Goal: Transaction & Acquisition: Register for event/course

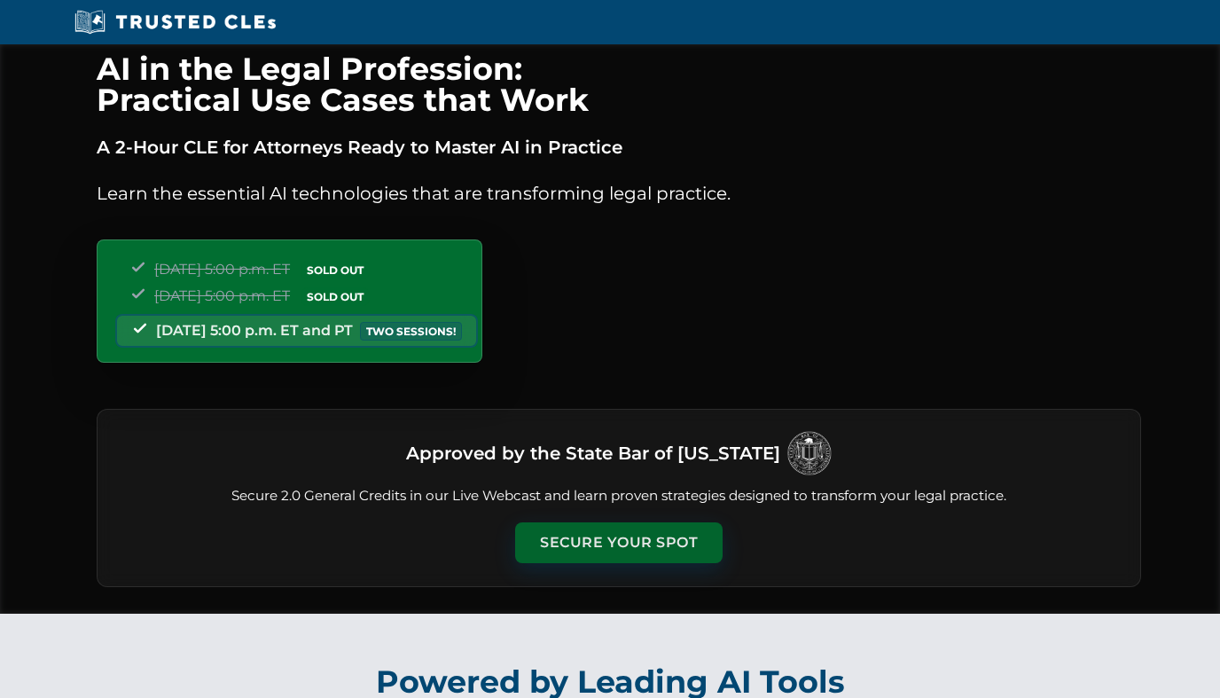
click at [679, 542] on button "Secure Your Spot" at bounding box center [618, 542] width 207 height 41
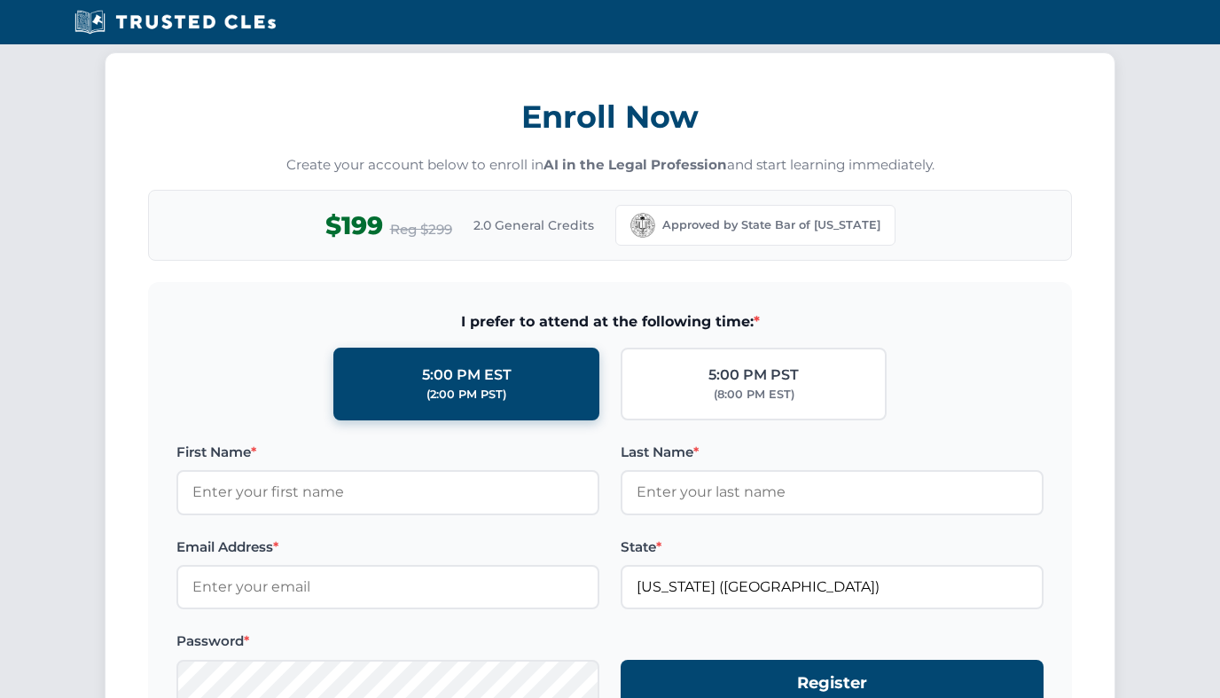
scroll to position [1531, 0]
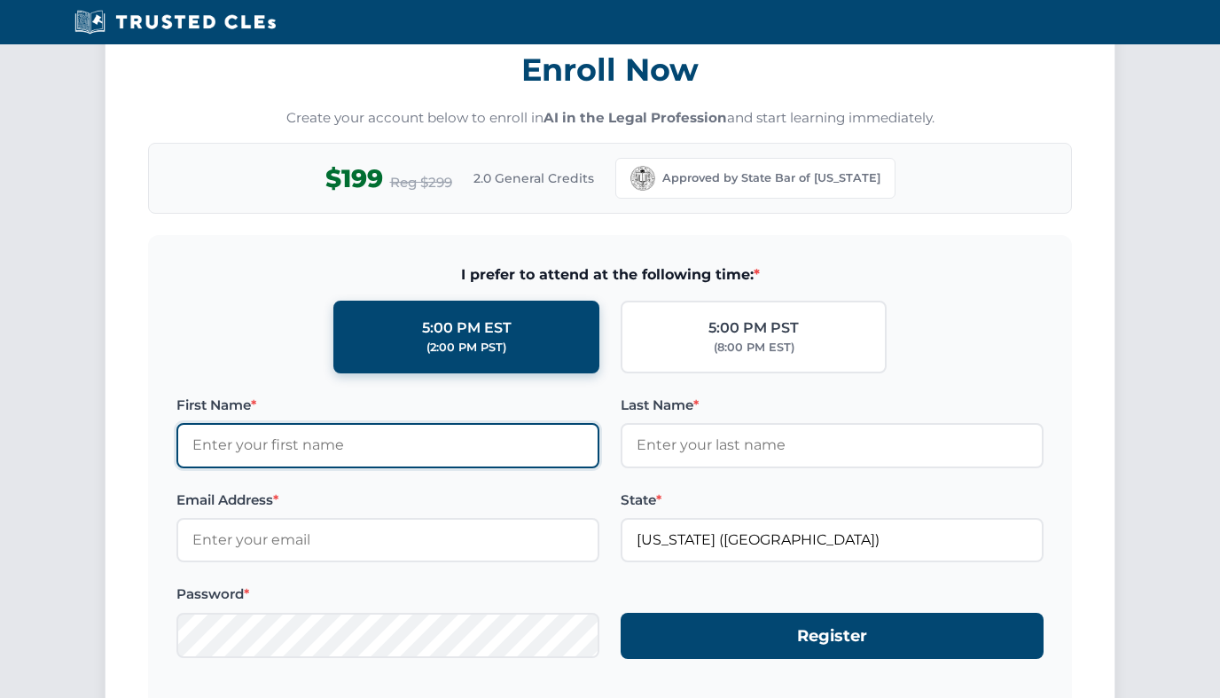
click at [506, 444] on input "First Name *" at bounding box center [387, 445] width 423 height 44
type input "Paige"
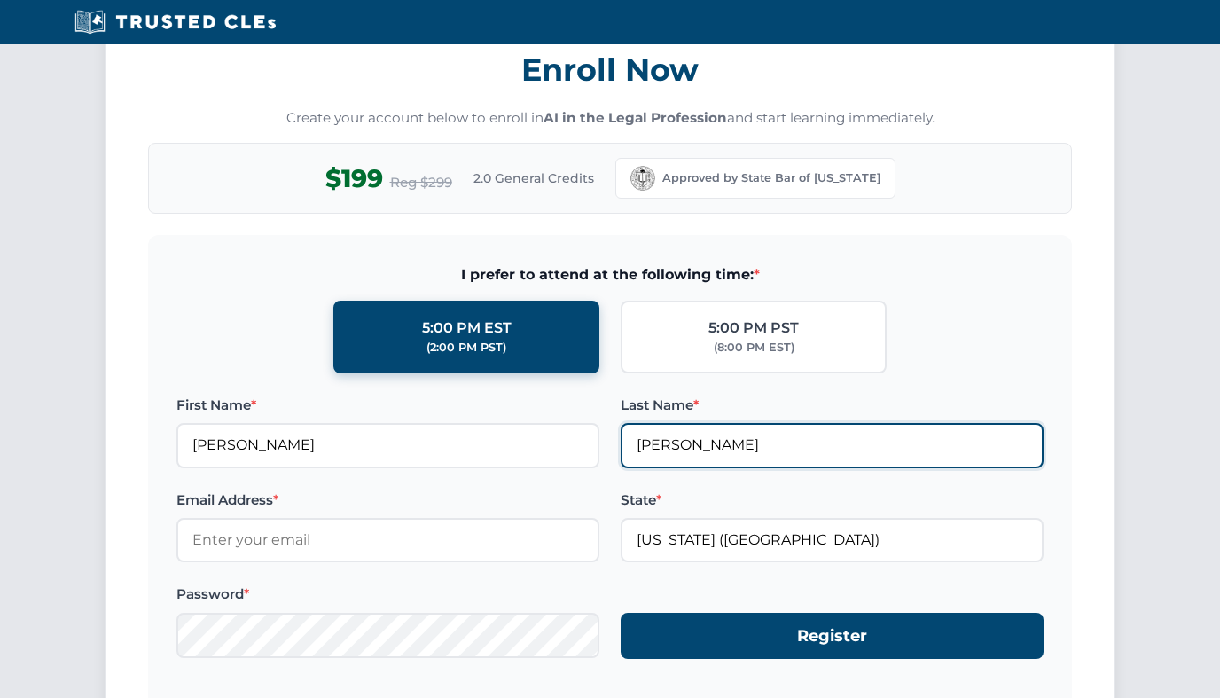
drag, startPoint x: 729, startPoint y: 440, endPoint x: 577, endPoint y: 437, distance: 151.6
click at [577, 437] on div "First Name * Paige Last Name * Taylor" at bounding box center [609, 431] width 867 height 74
type input "Bennett"
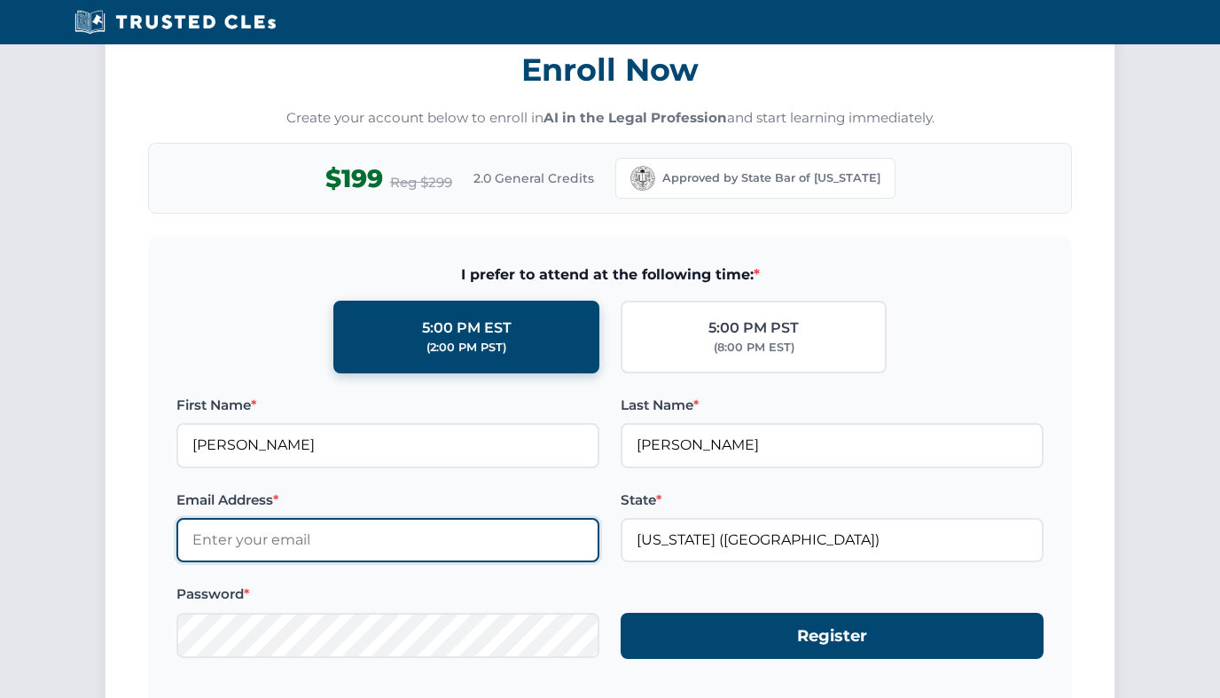
click at [357, 540] on input "Email Address *" at bounding box center [387, 540] width 423 height 44
type input "[PERSON_NAME][EMAIL_ADDRESS][PERSON_NAME][DOMAIN_NAME]"
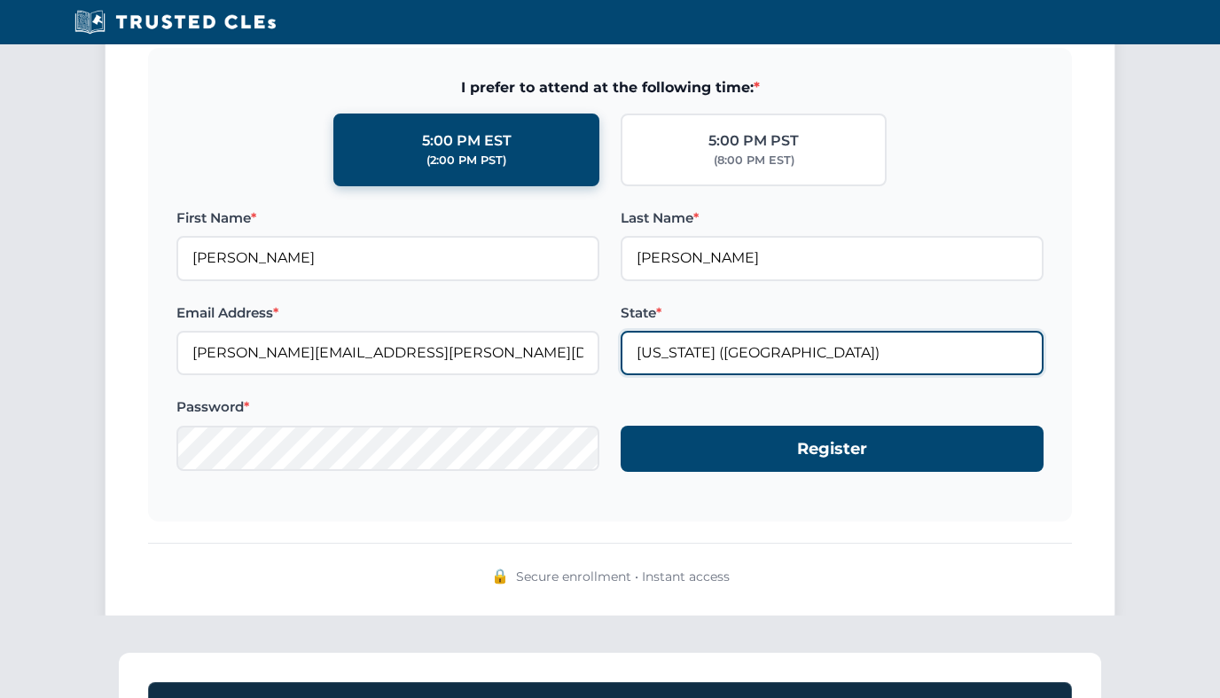
scroll to position [1723, 0]
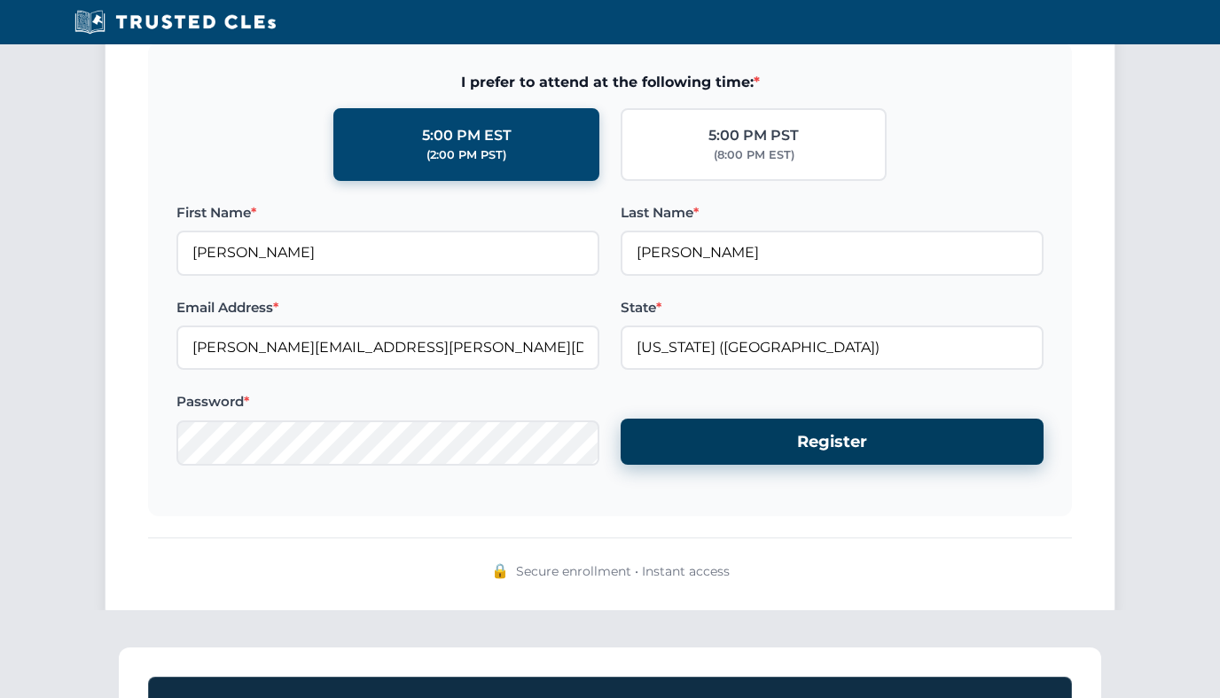
click at [838, 447] on button "Register" at bounding box center [831, 441] width 423 height 47
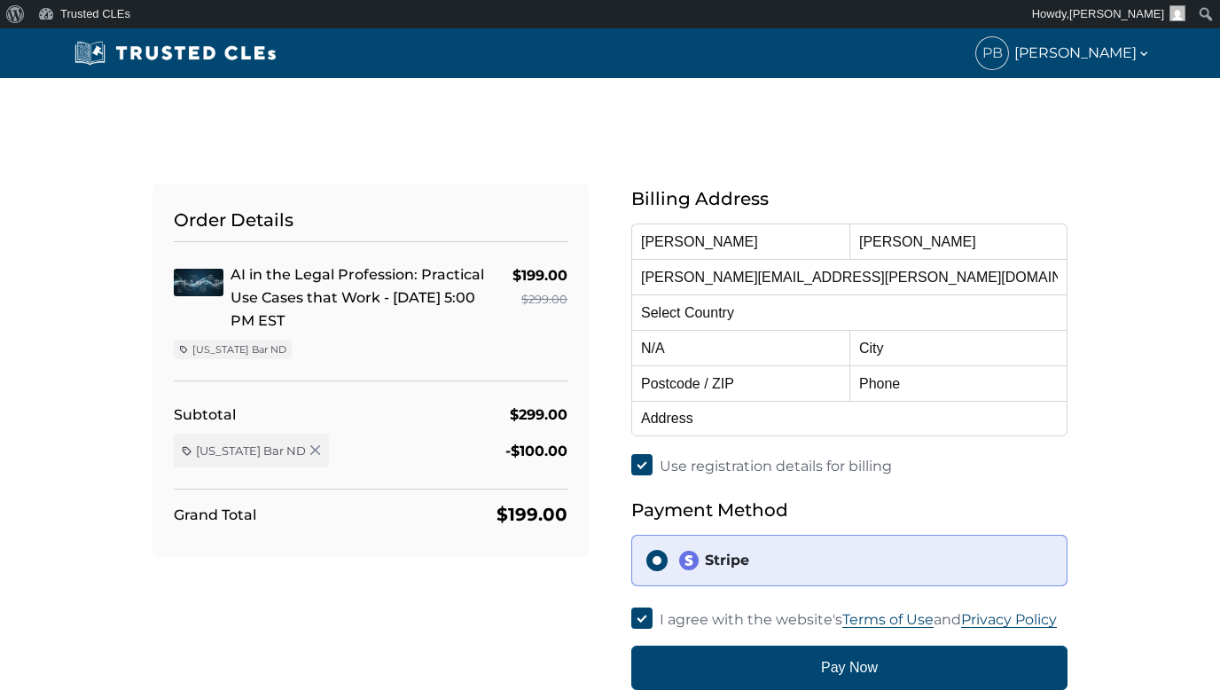
select select "[GEOGRAPHIC_DATA]"
select select "[US_STATE]"
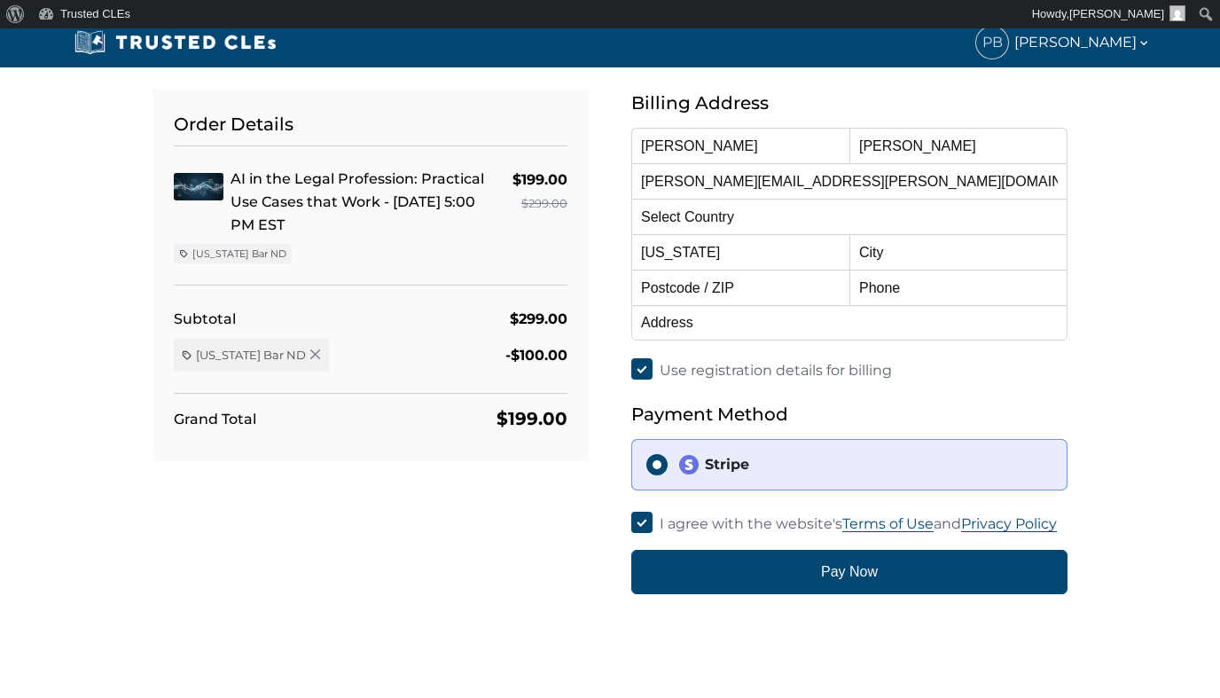
scroll to position [80, 0]
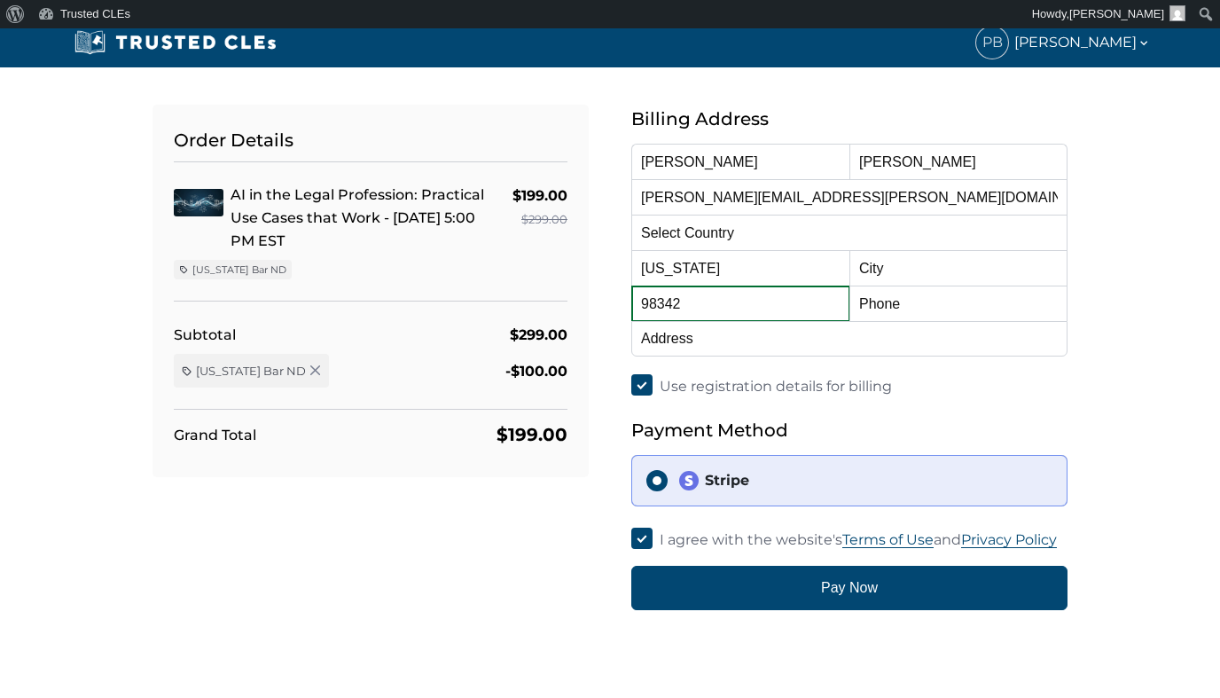
type input "98342"
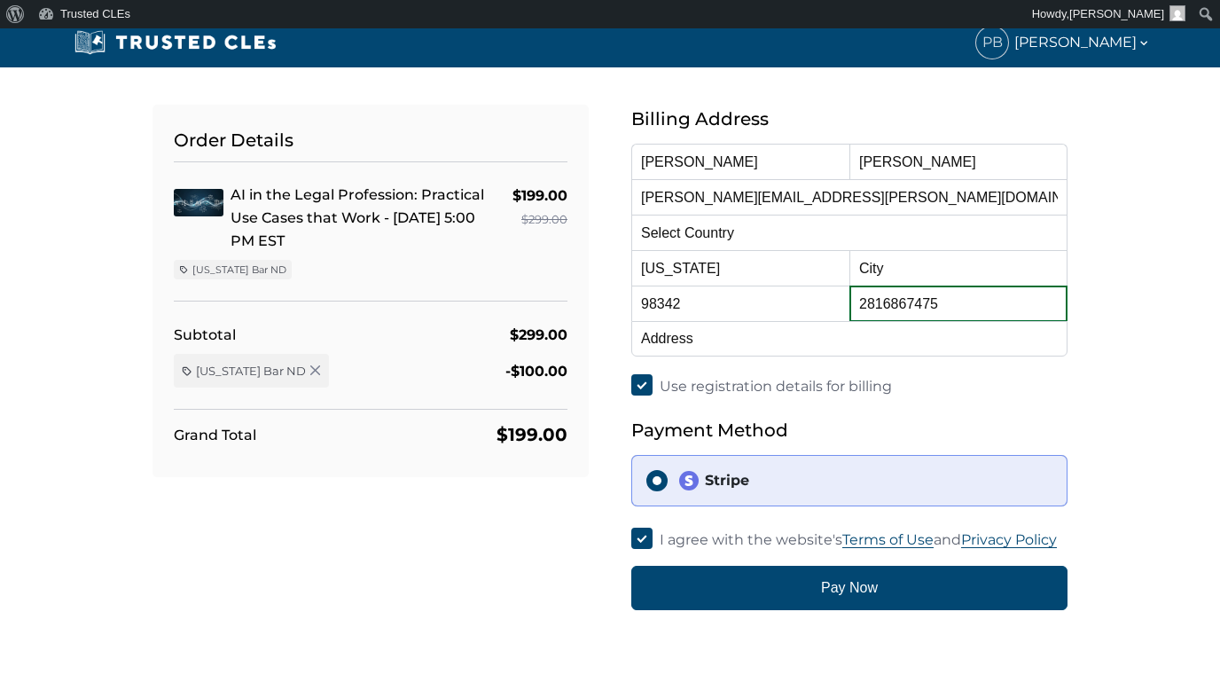
type input "2816867475"
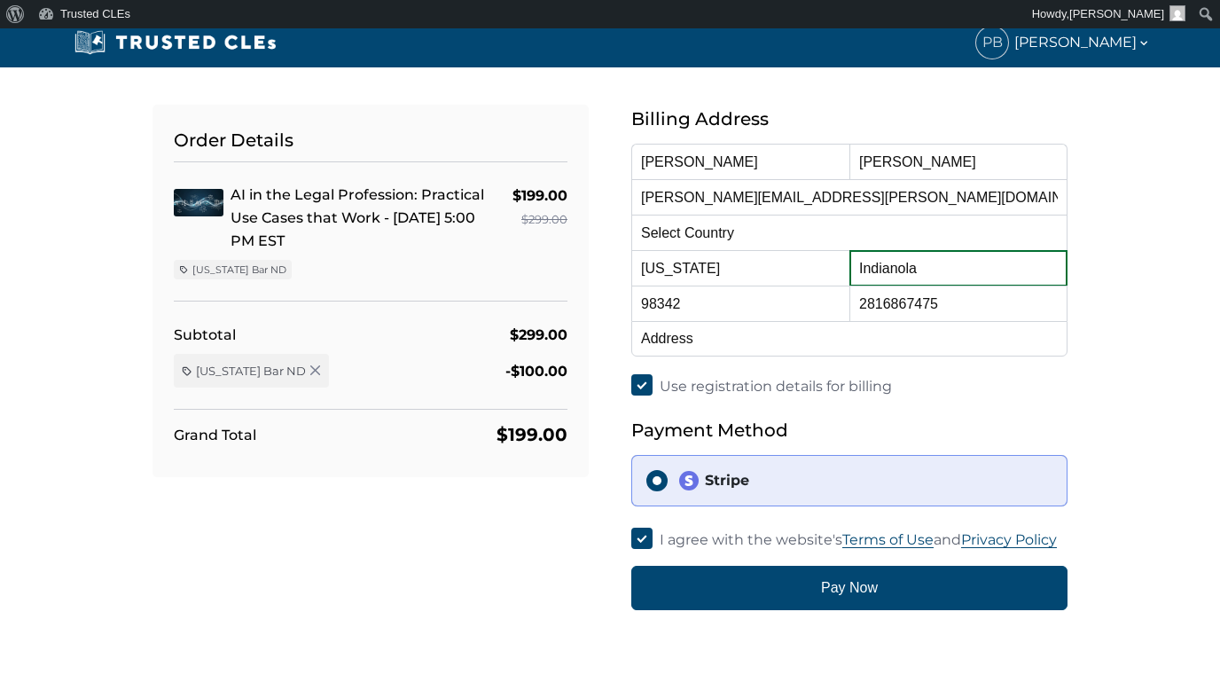
type input "Indianola"
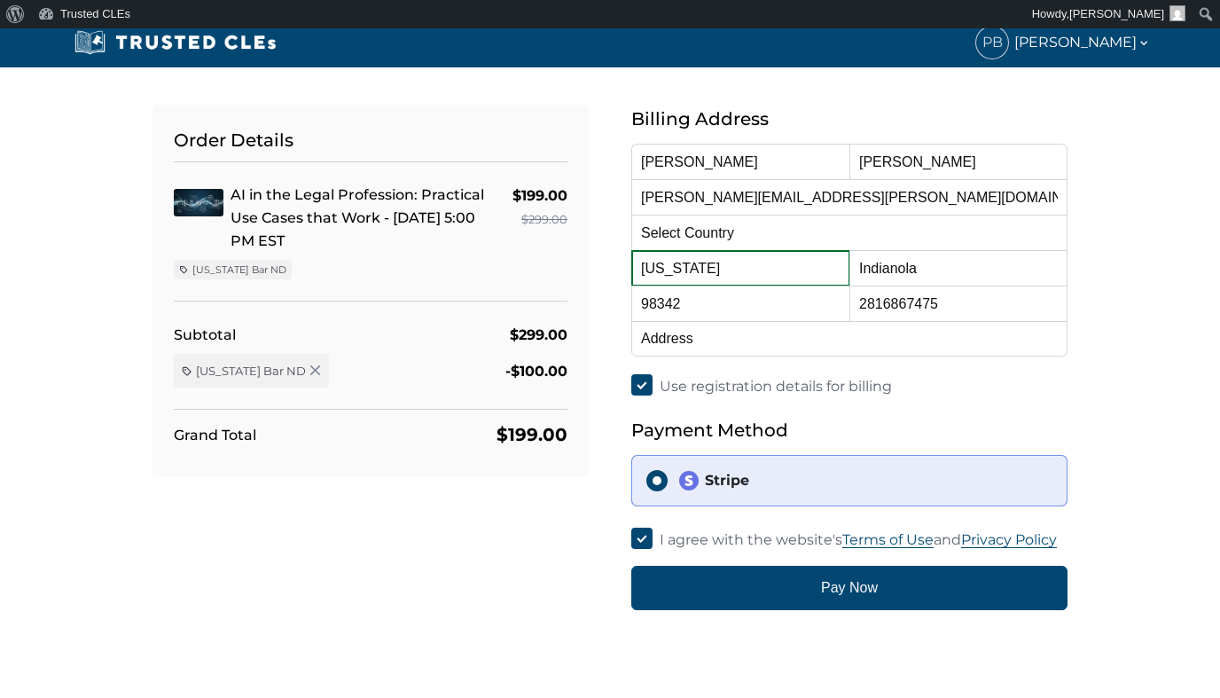
select select "Washington"
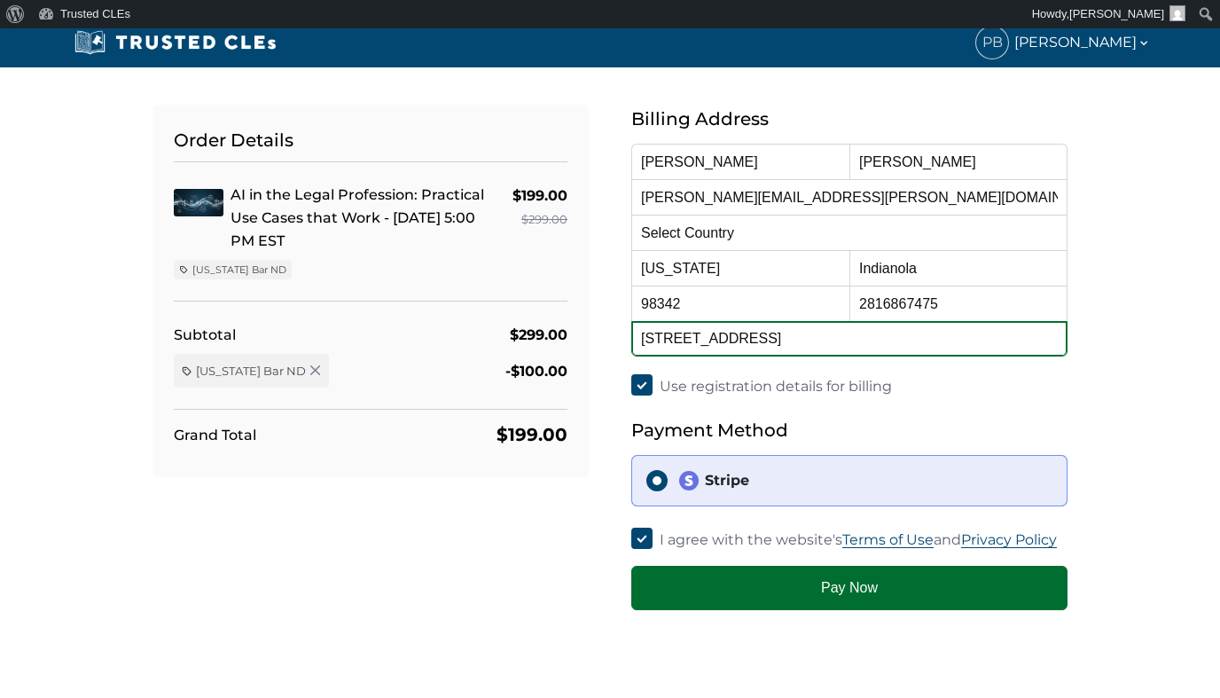
type input "20950 Division St. NE"
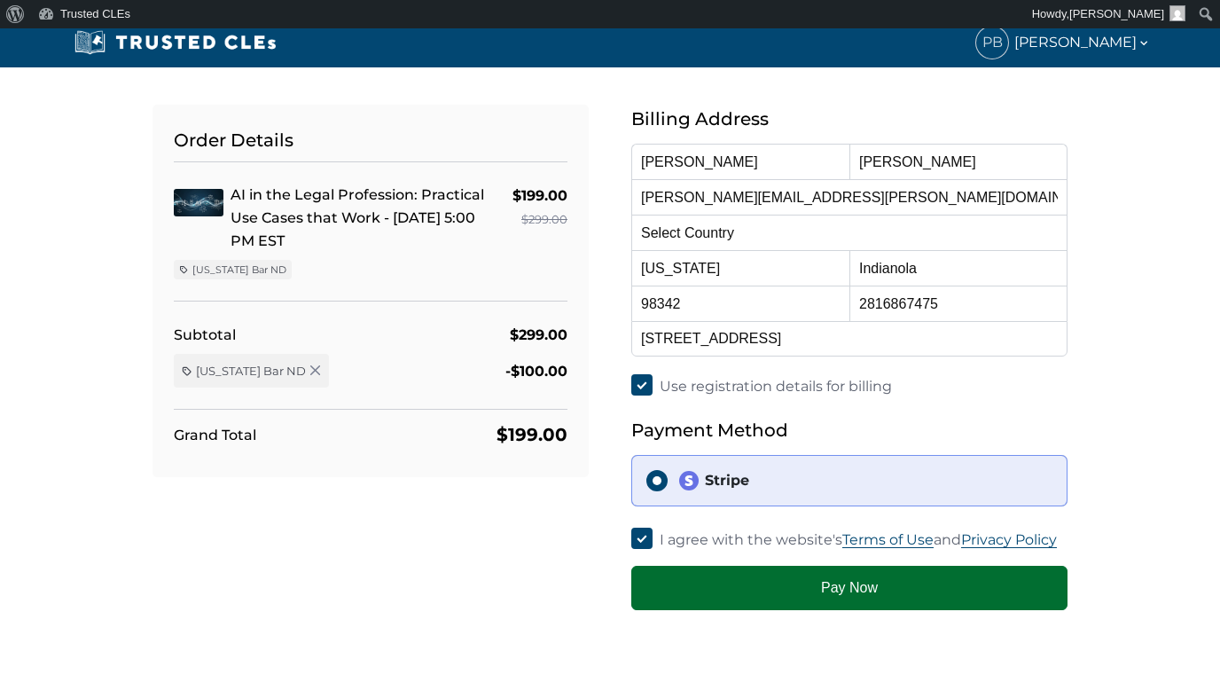
click at [863, 581] on button "Pay Now" at bounding box center [849, 588] width 436 height 44
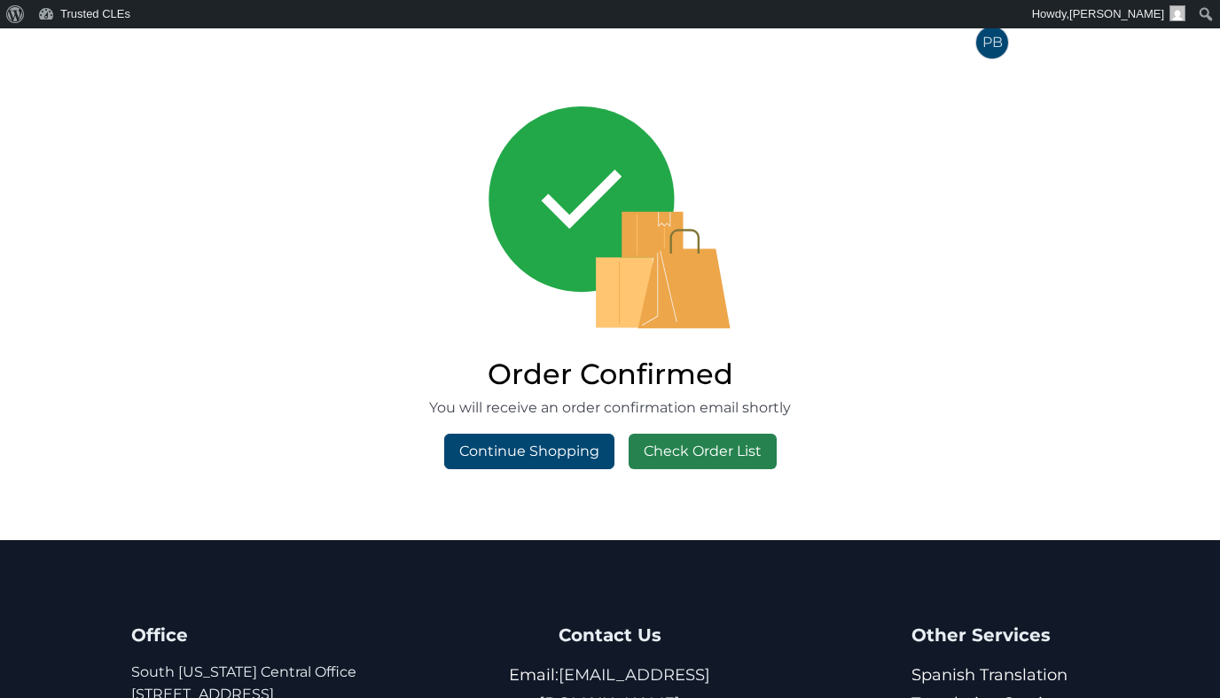
click at [732, 451] on link "Check Order List" at bounding box center [702, 450] width 148 height 35
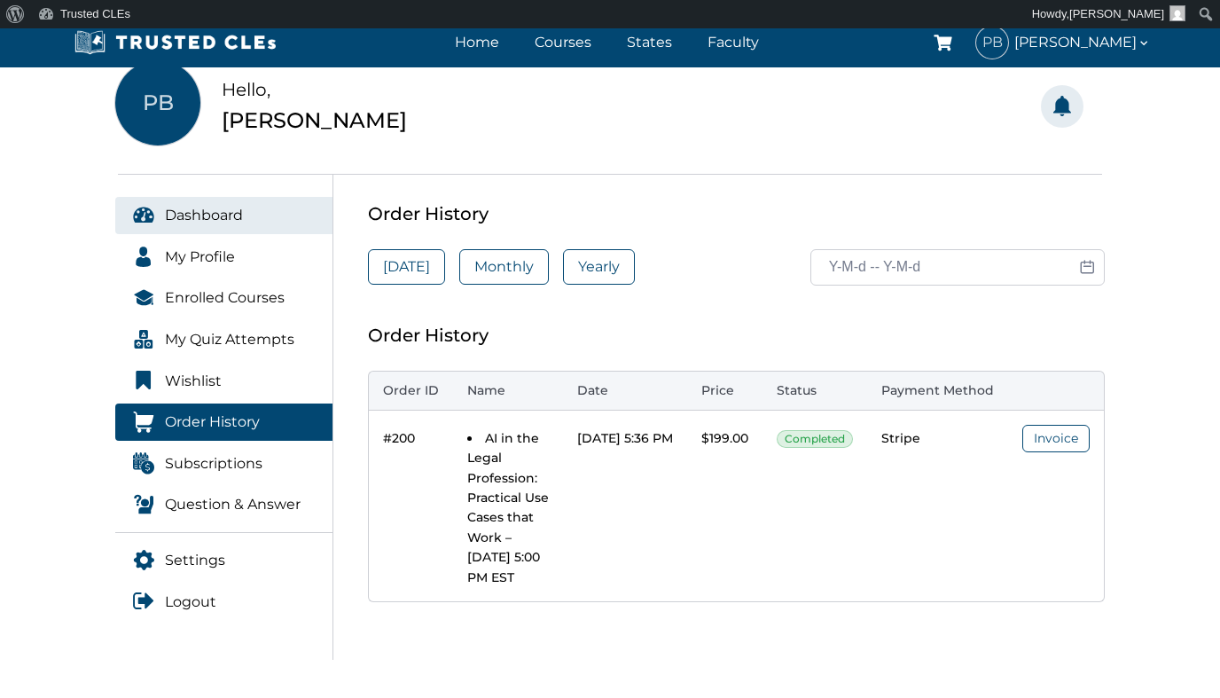
click at [200, 210] on span "Dashboard" at bounding box center [204, 215] width 78 height 23
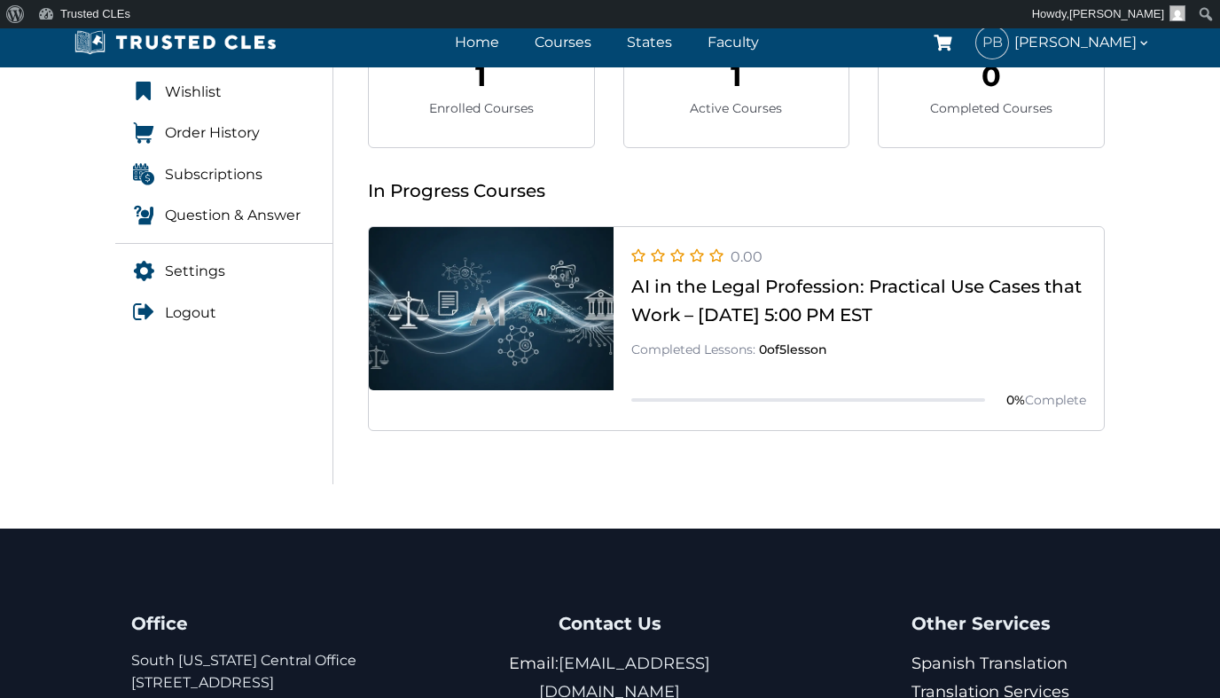
scroll to position [424, 0]
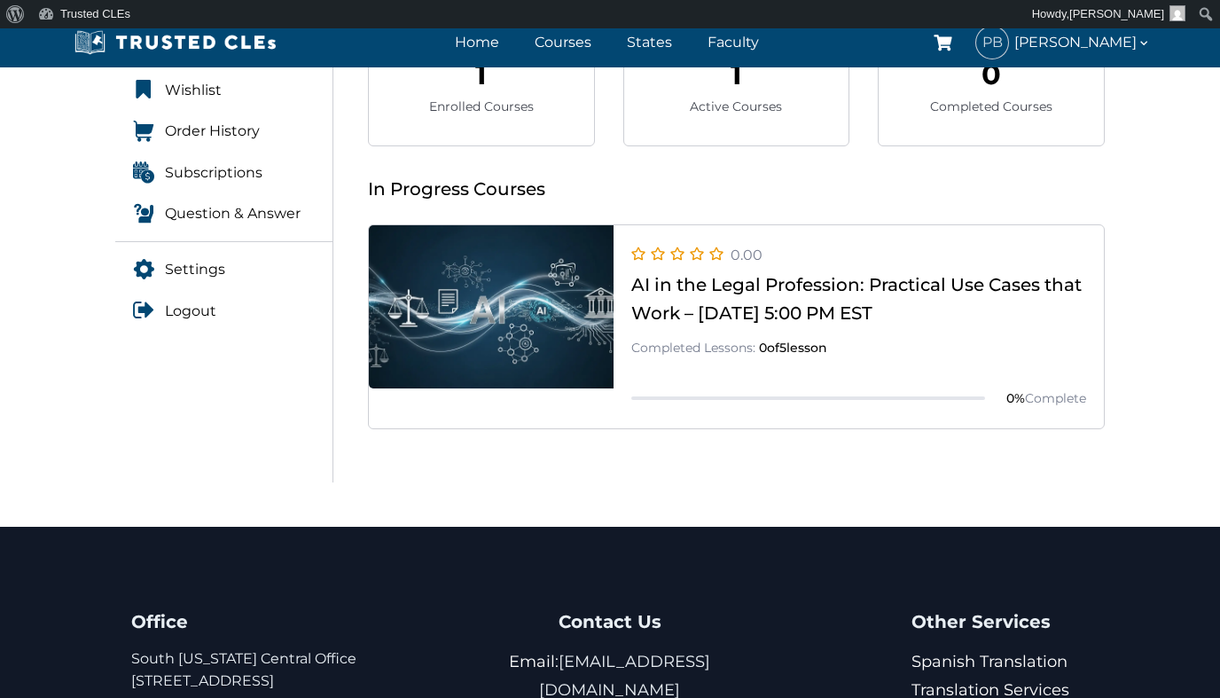
click at [715, 428] on link at bounding box center [736, 428] width 735 height 0
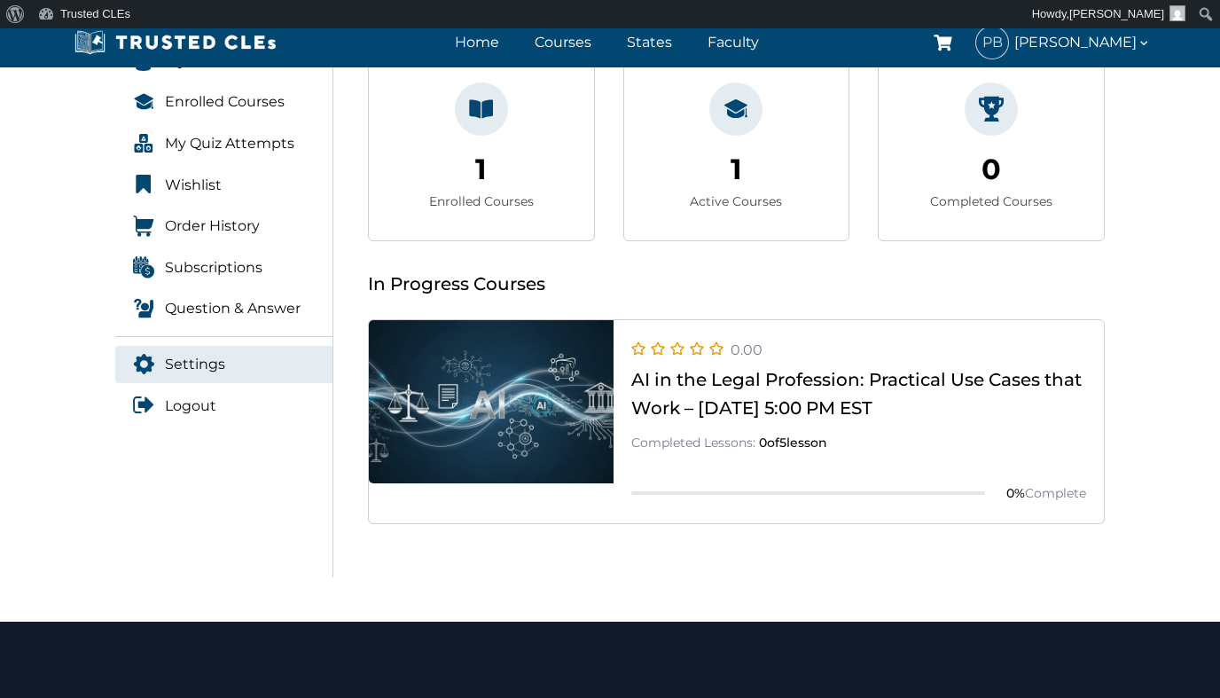
scroll to position [320, 0]
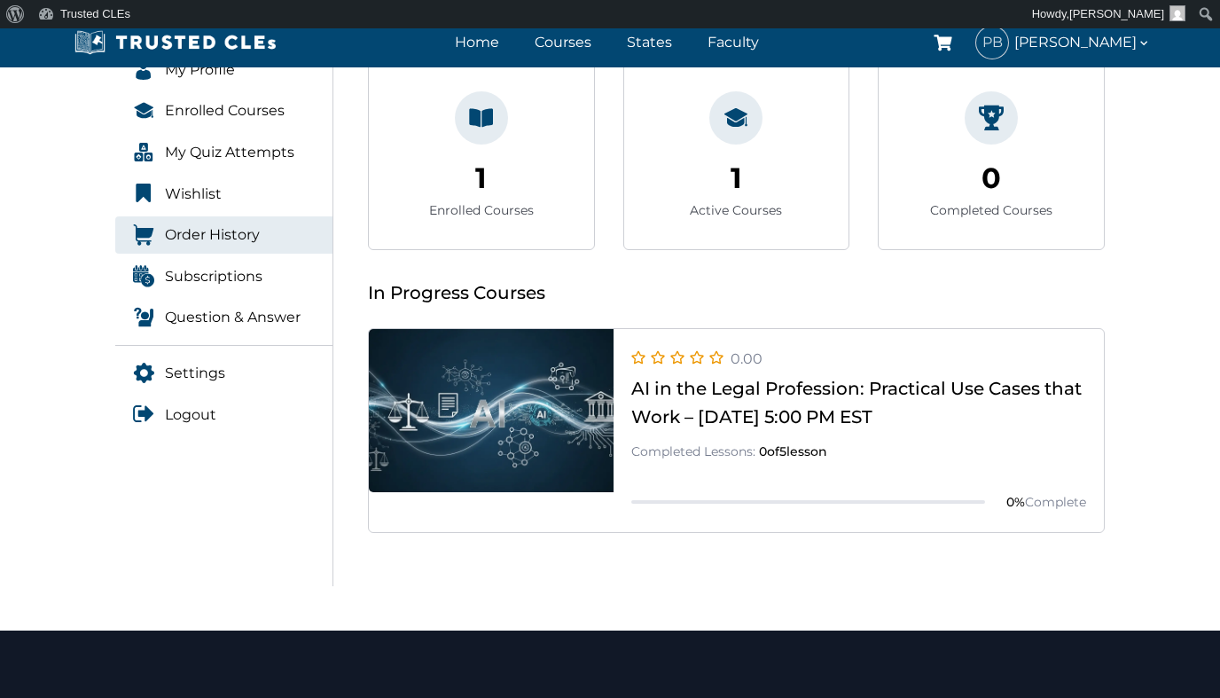
click at [242, 230] on span "Order History" at bounding box center [212, 234] width 95 height 23
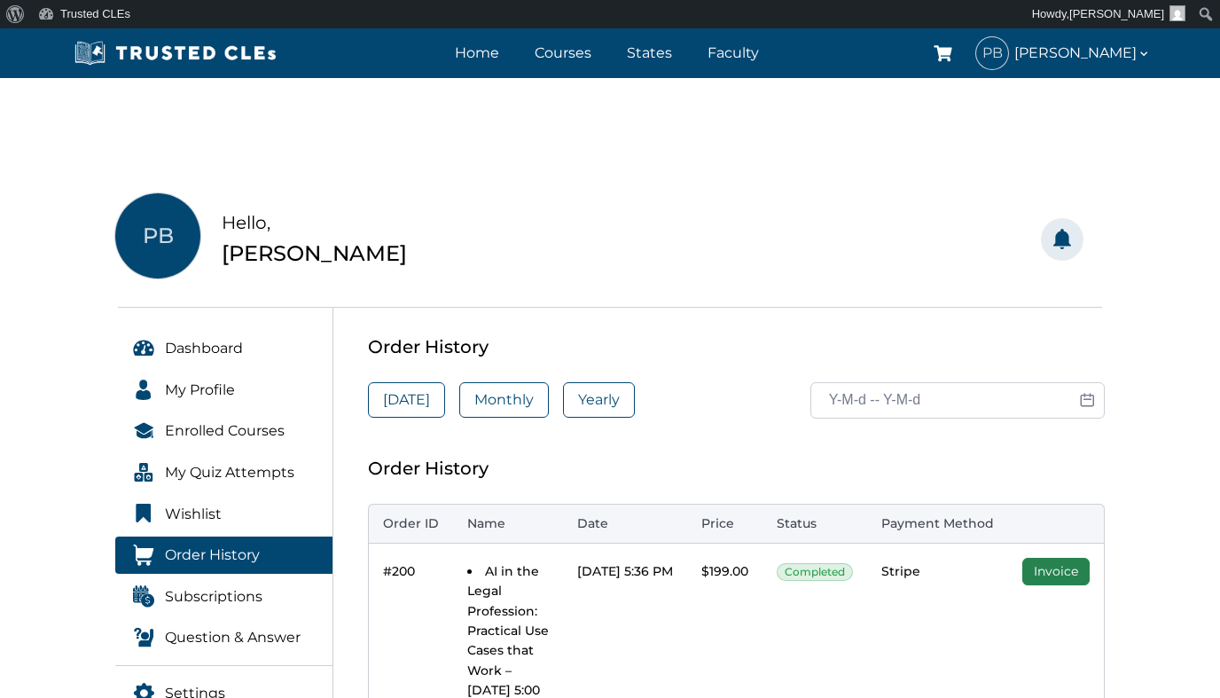
click at [1082, 573] on link "Invoice" at bounding box center [1055, 571] width 67 height 27
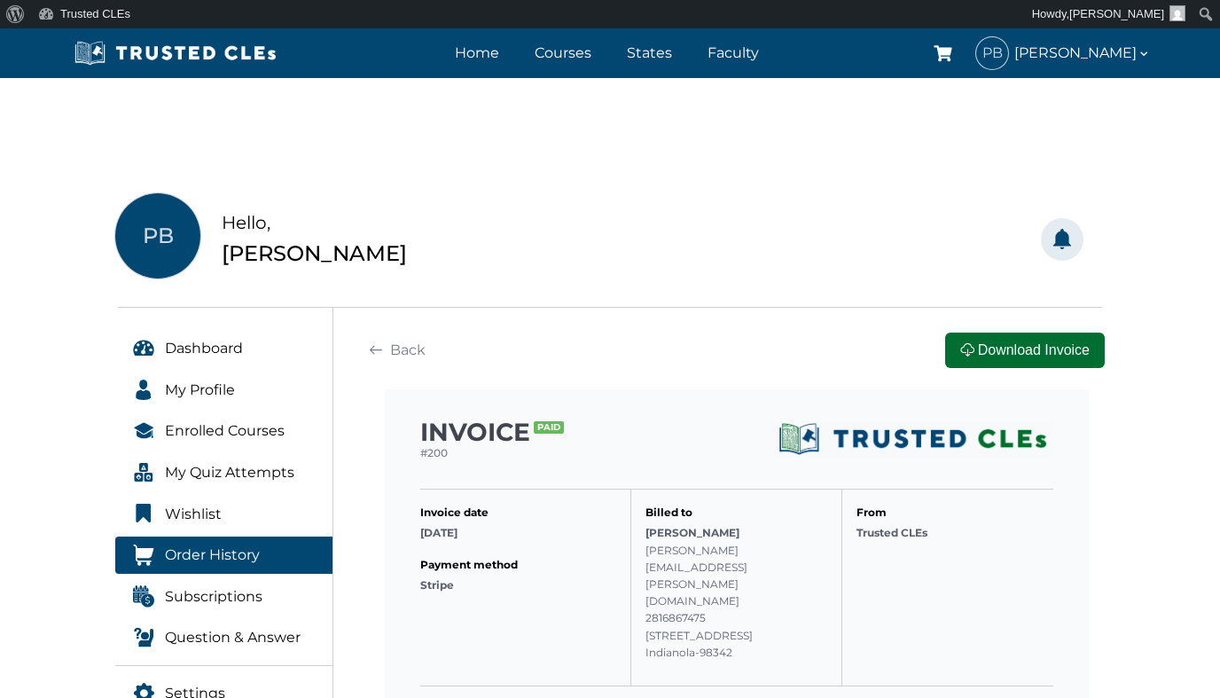
click at [1047, 354] on button "Download Invoice" at bounding box center [1025, 349] width 160 height 35
